Goal: Contribute content

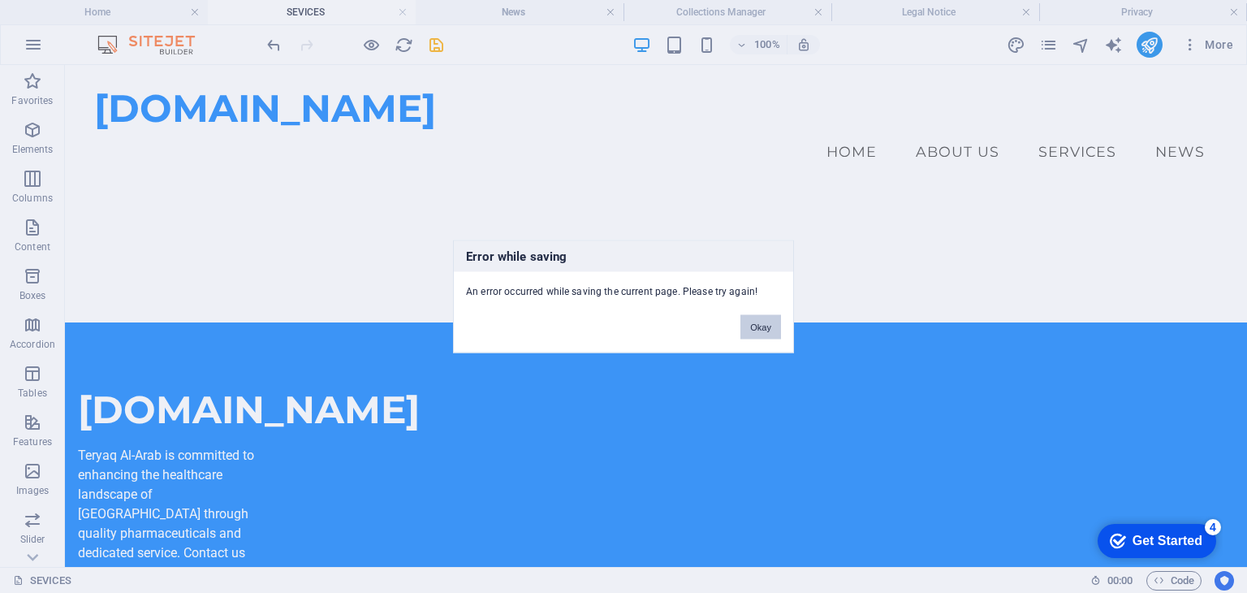
click at [756, 326] on button "Okay" at bounding box center [760, 327] width 41 height 24
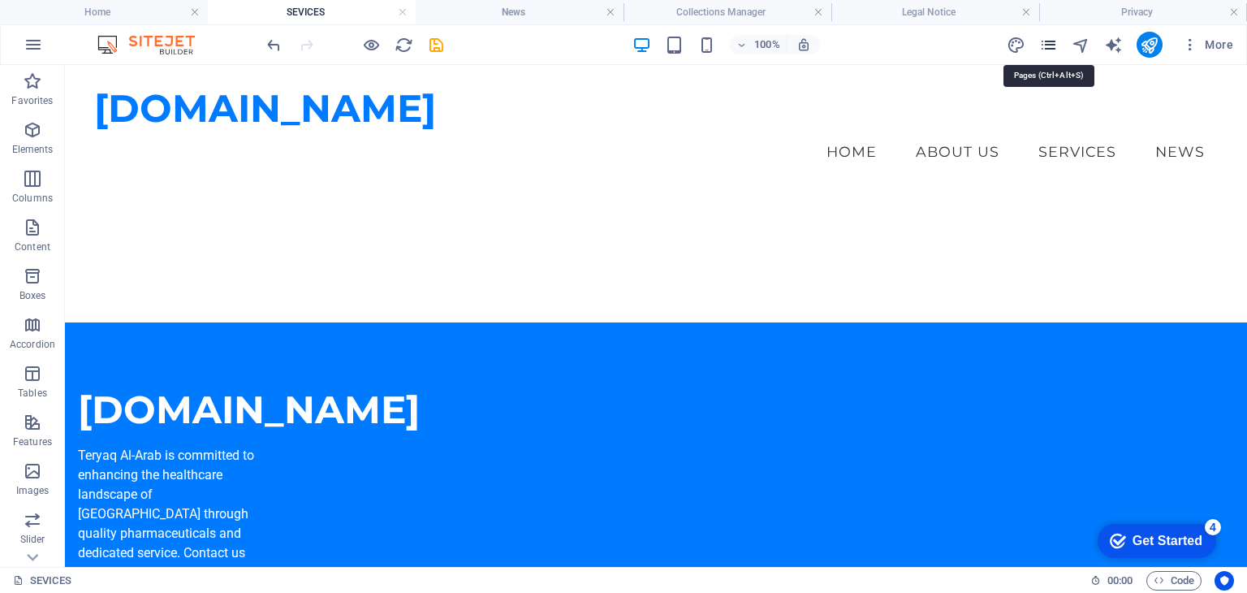
click at [1049, 49] on icon "pages" at bounding box center [1048, 45] width 19 height 19
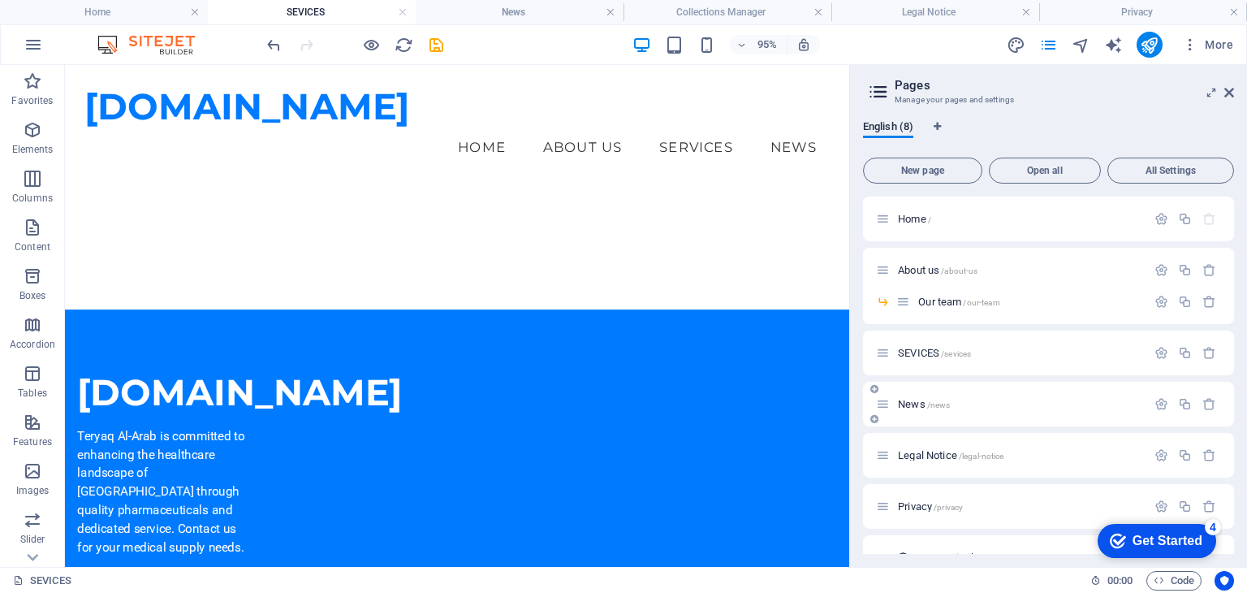
click at [929, 420] on div "News /news" at bounding box center [1048, 404] width 371 height 45
click at [941, 402] on span "/news" at bounding box center [939, 404] width 24 height 9
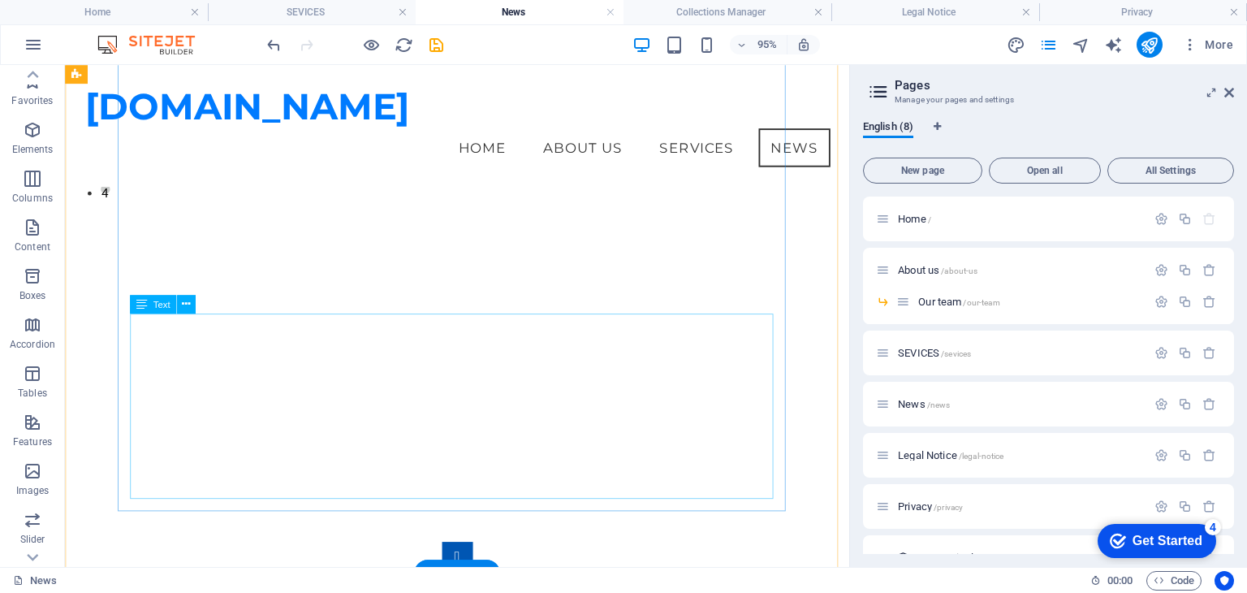
scroll to position [244, 0]
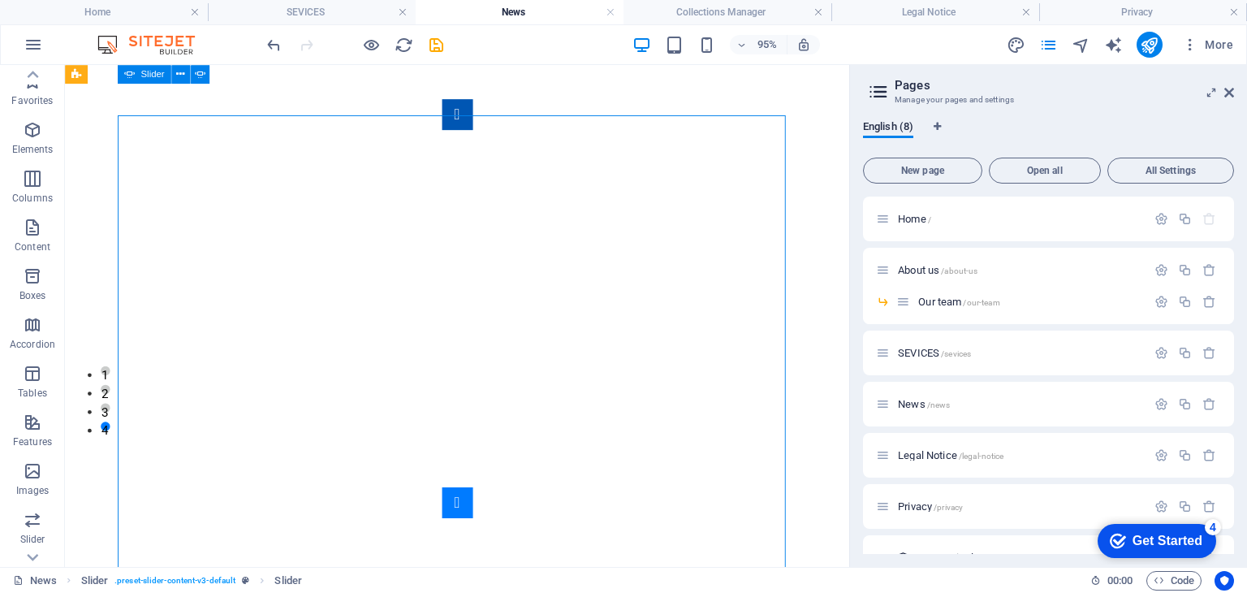
scroll to position [86, 0]
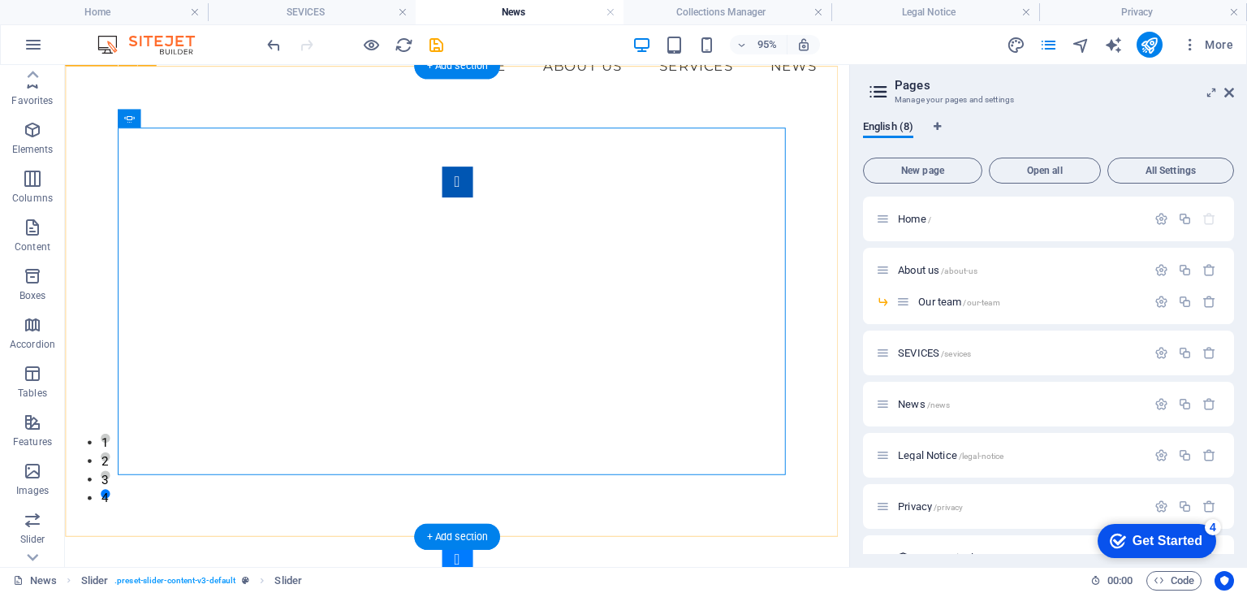
click at [851, 345] on div "New Shipment of Medicines and Supplies Delivered to a Health Center in [GEOGRAP…" at bounding box center [478, 386] width 826 height 560
click at [494, 569] on button "Content Slider" at bounding box center [478, 585] width 32 height 32
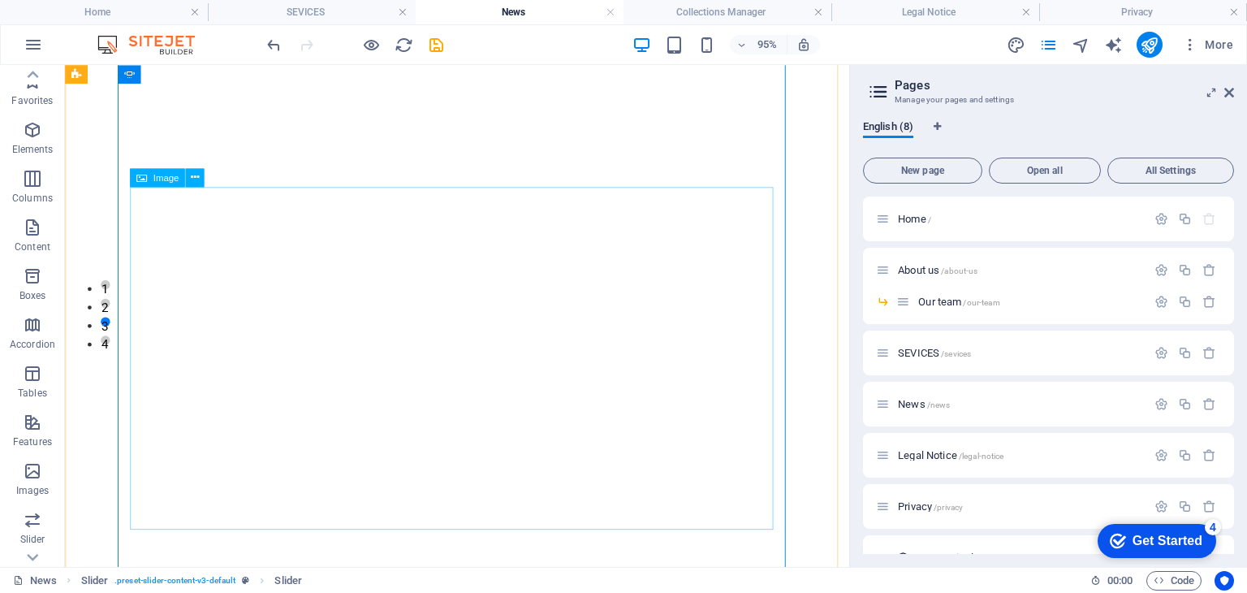
scroll to position [248, 0]
click at [427, 42] on icon "save" at bounding box center [436, 45] width 19 height 19
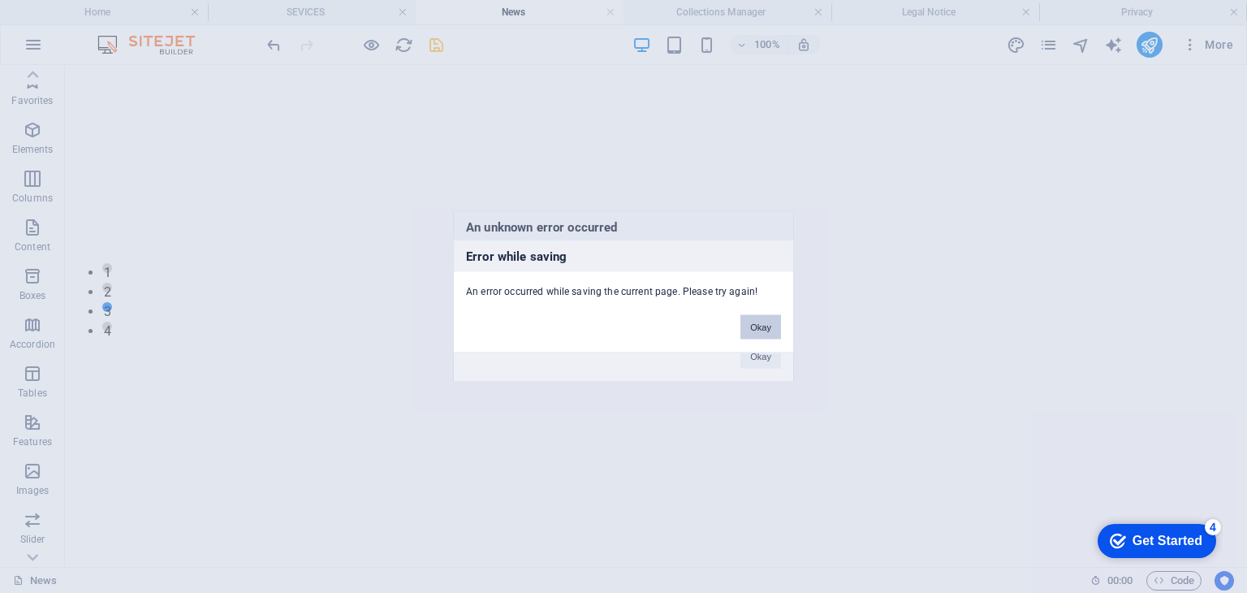
click at [754, 332] on button "Okay" at bounding box center [760, 327] width 41 height 24
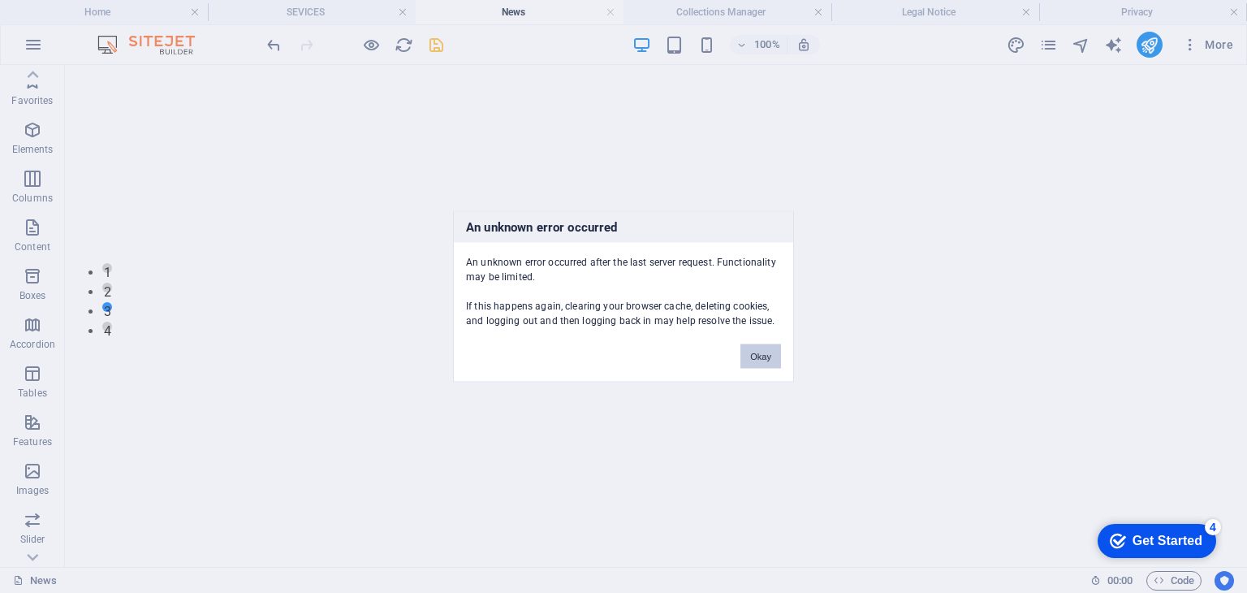
click at [764, 355] on button "Okay" at bounding box center [760, 356] width 41 height 24
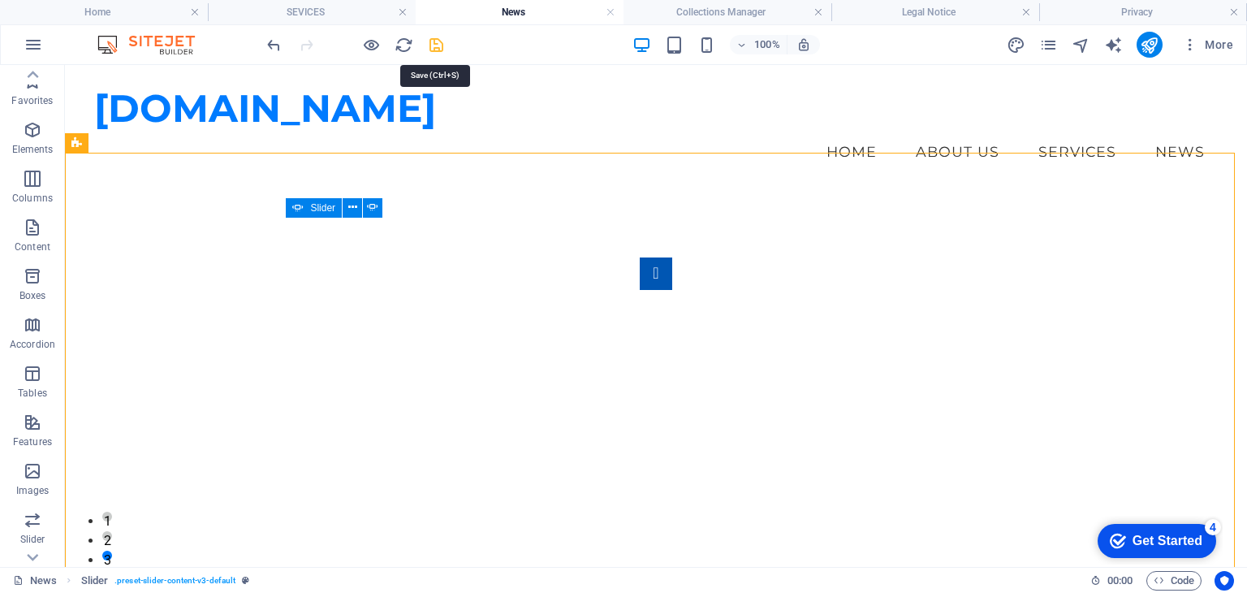
click at [428, 49] on icon "save" at bounding box center [436, 45] width 19 height 19
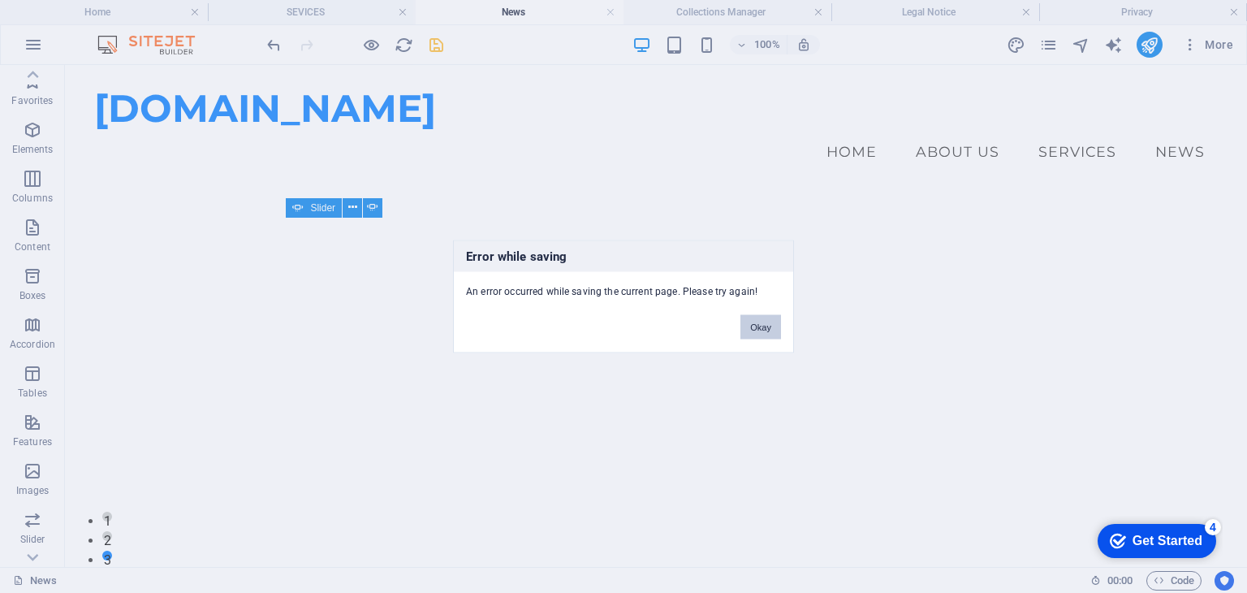
click at [759, 316] on button "Okay" at bounding box center [760, 327] width 41 height 24
